Goal: Information Seeking & Learning: Learn about a topic

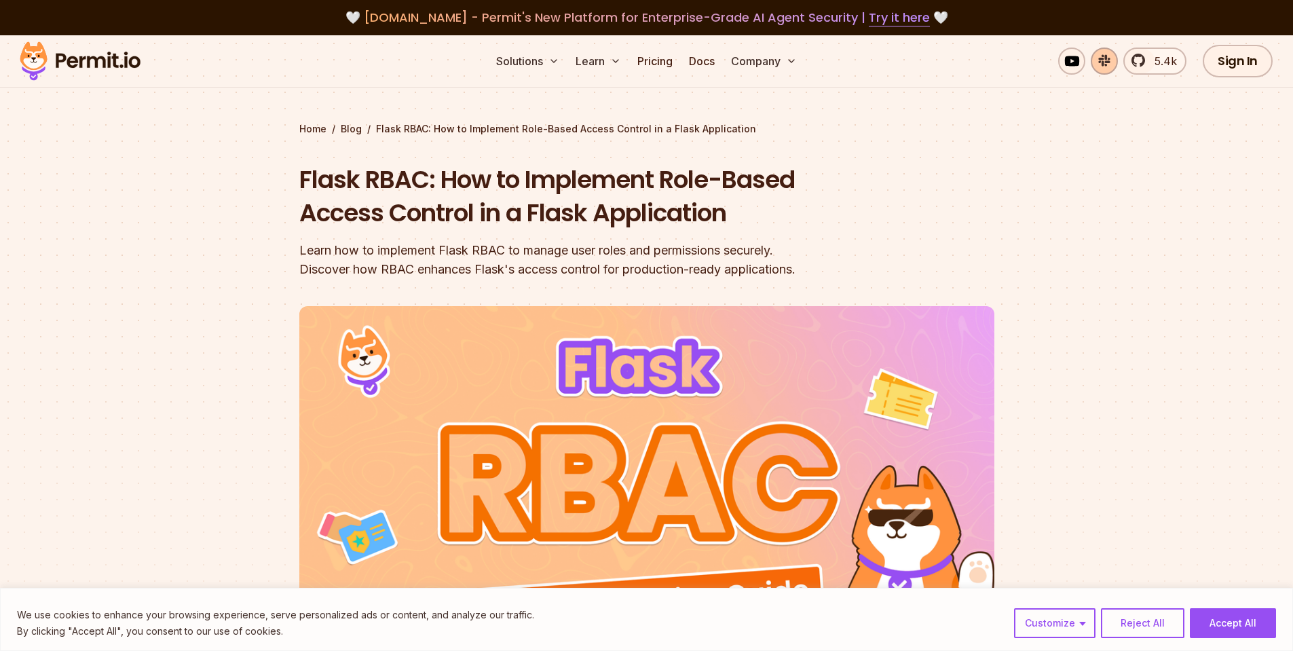
click at [1100, 54] on link at bounding box center [1104, 61] width 27 height 27
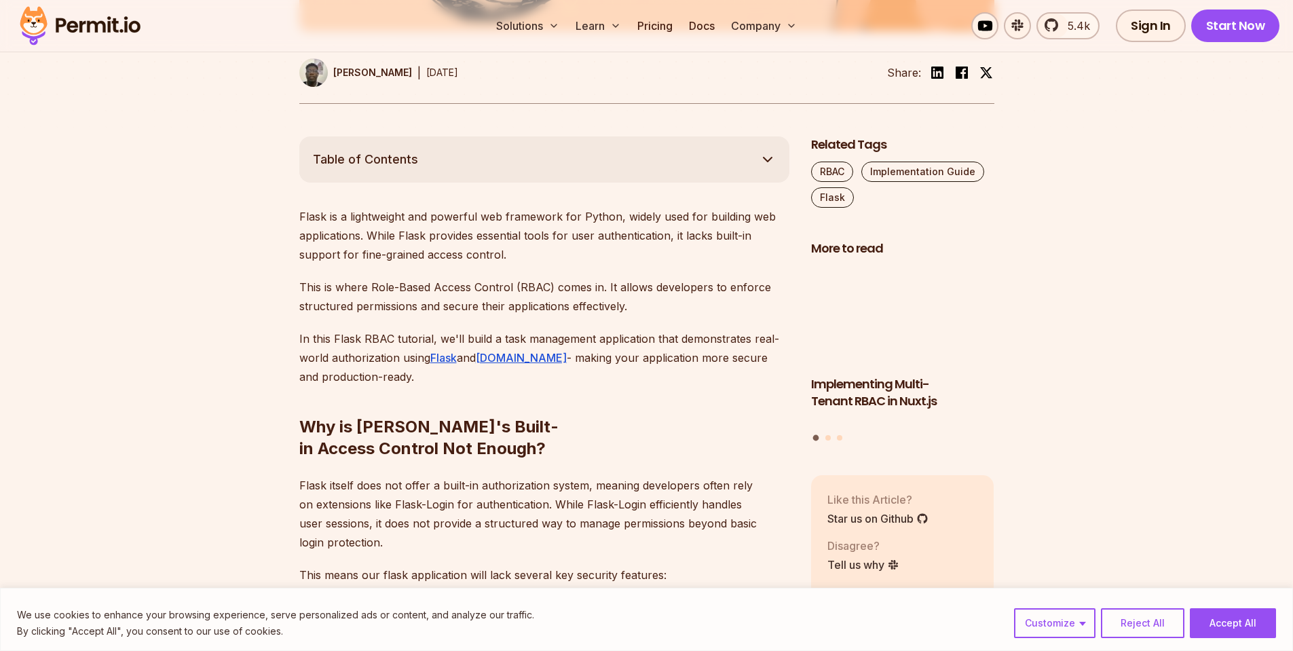
scroll to position [896, 0]
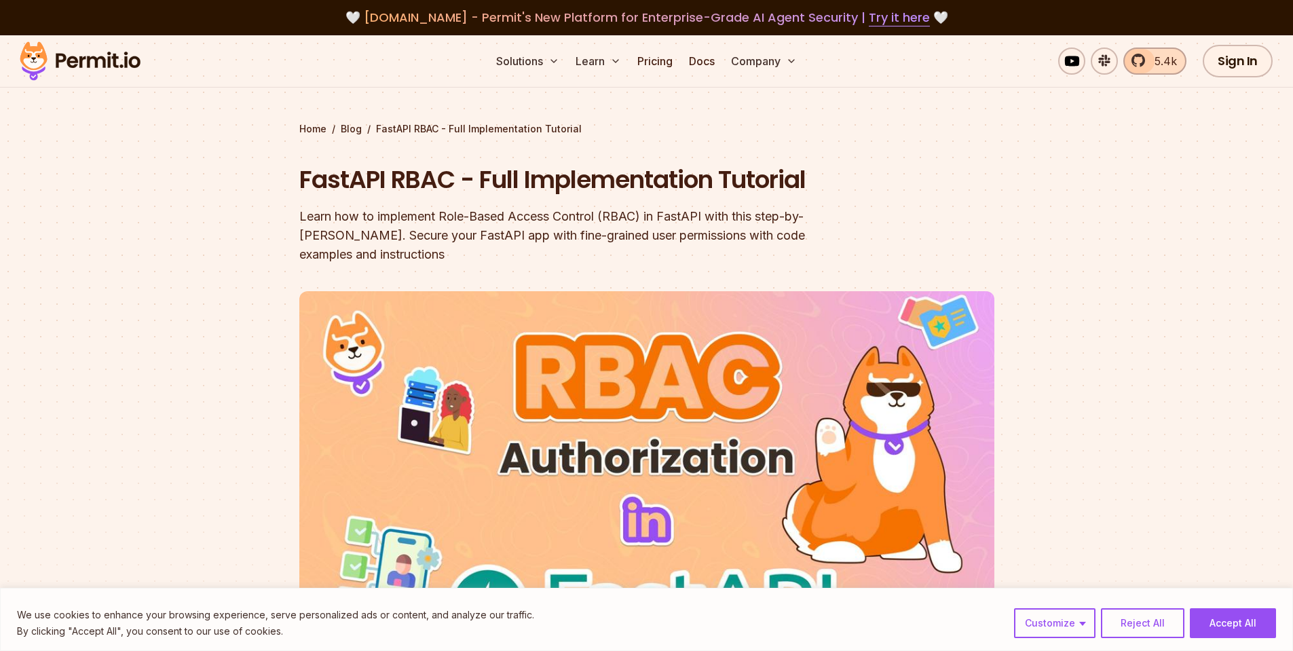
click at [1134, 60] on link "5.4k" at bounding box center [1154, 61] width 63 height 27
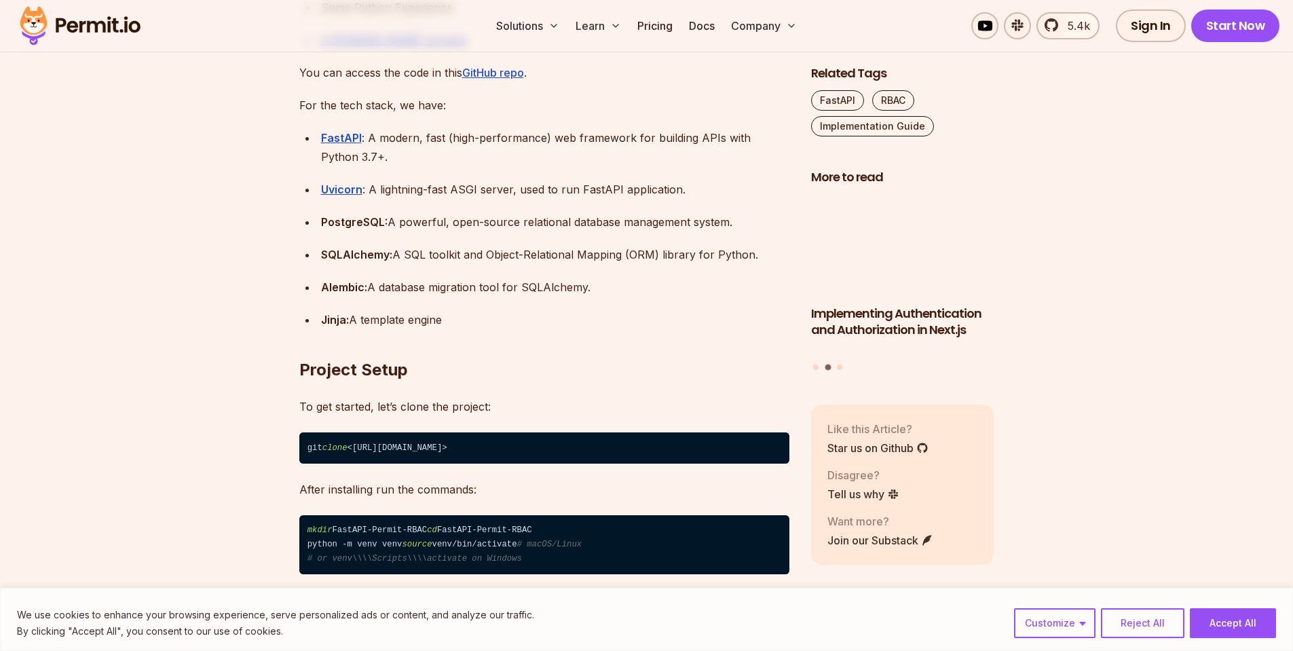
scroll to position [1629, 0]
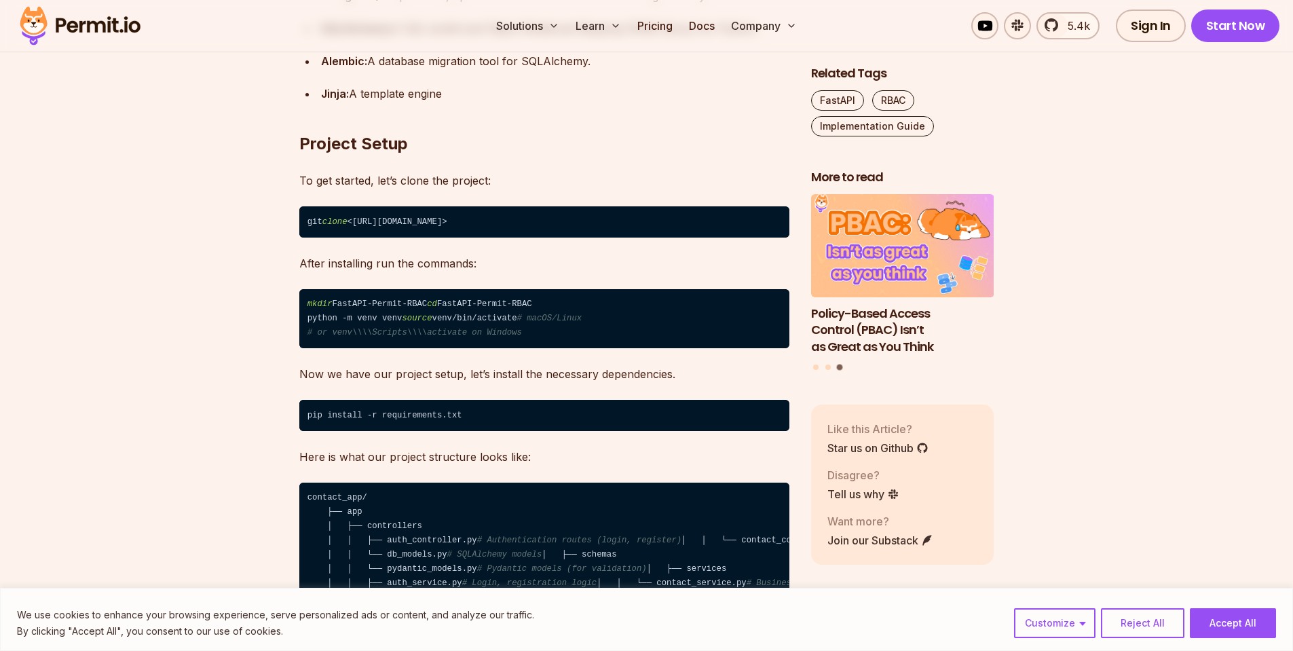
drag, startPoint x: 362, startPoint y: 221, endPoint x: 631, endPoint y: 222, distance: 269.5
click at [631, 222] on code "git clone <https://github.com/uma-victor1/FastAPI-Permit-RBAC.git>" at bounding box center [544, 221] width 490 height 31
copy code "https://github.com/uma-victor1/FastAPI-Permit-RBAC.git"
